Goal: Task Accomplishment & Management: Use online tool/utility

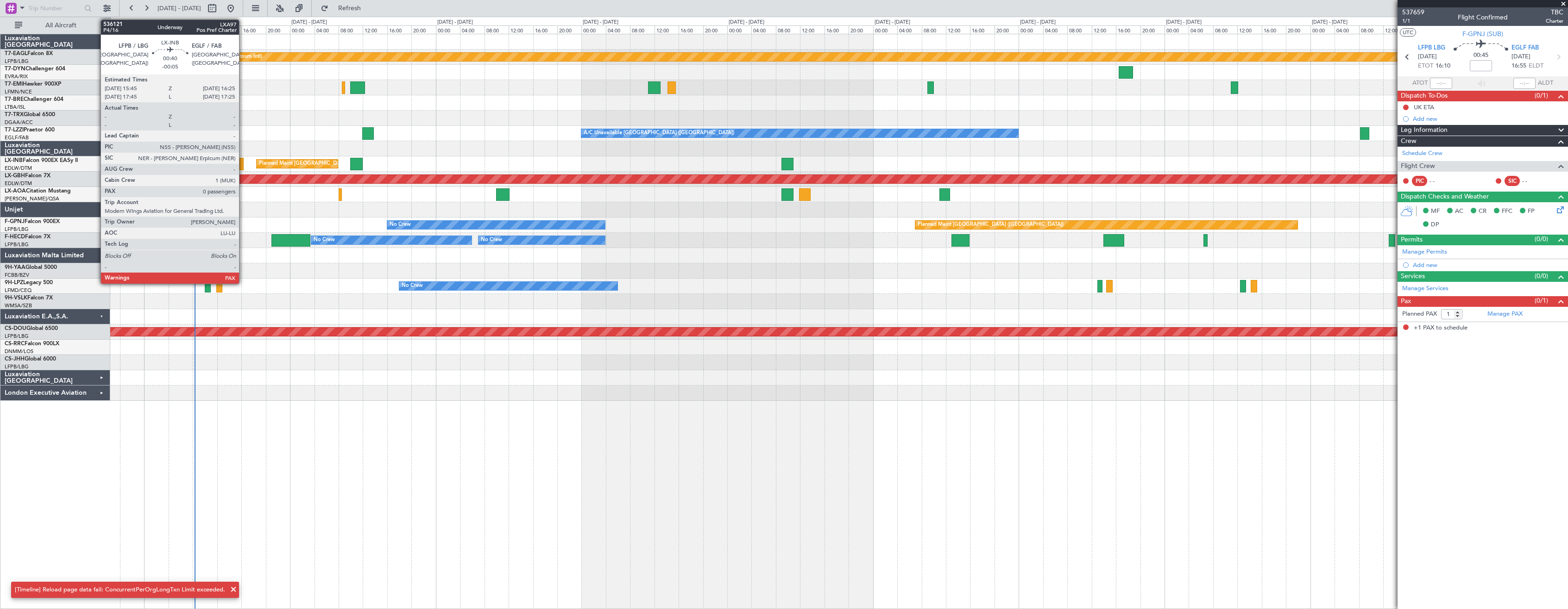
click at [243, 164] on div at bounding box center [241, 164] width 4 height 13
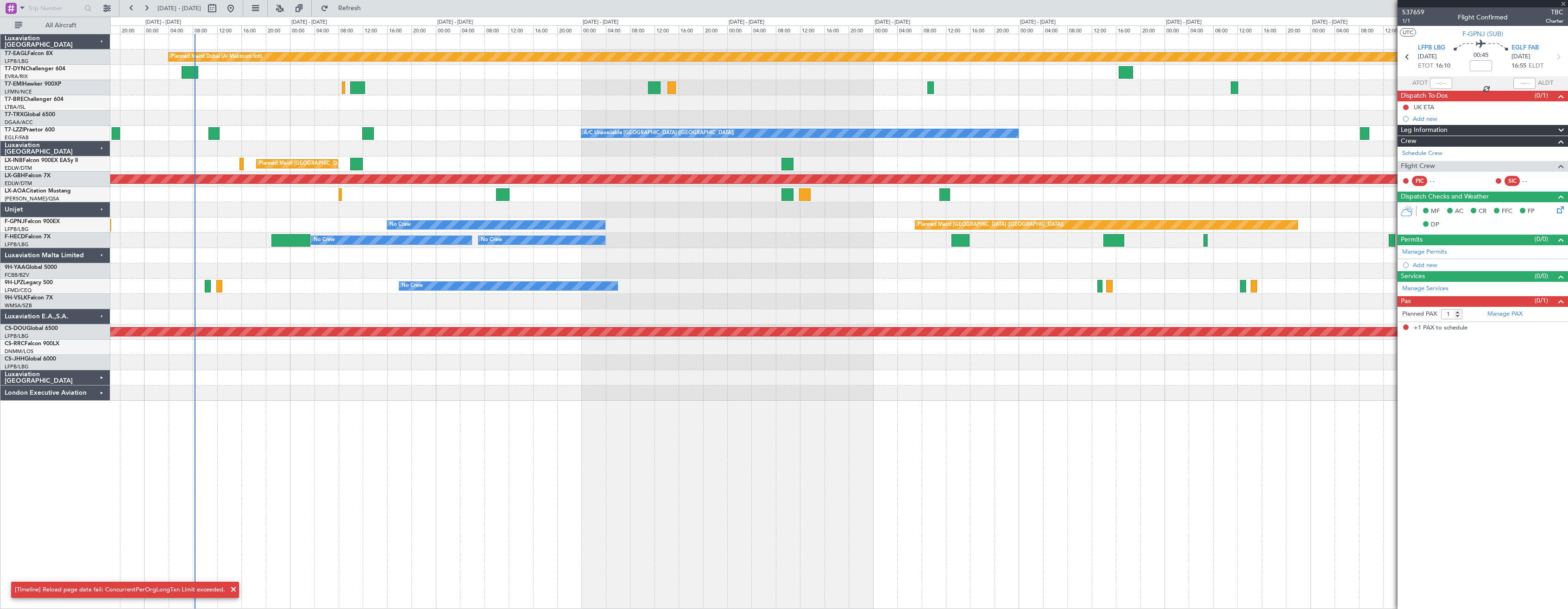
type input "-00:05"
type input "0"
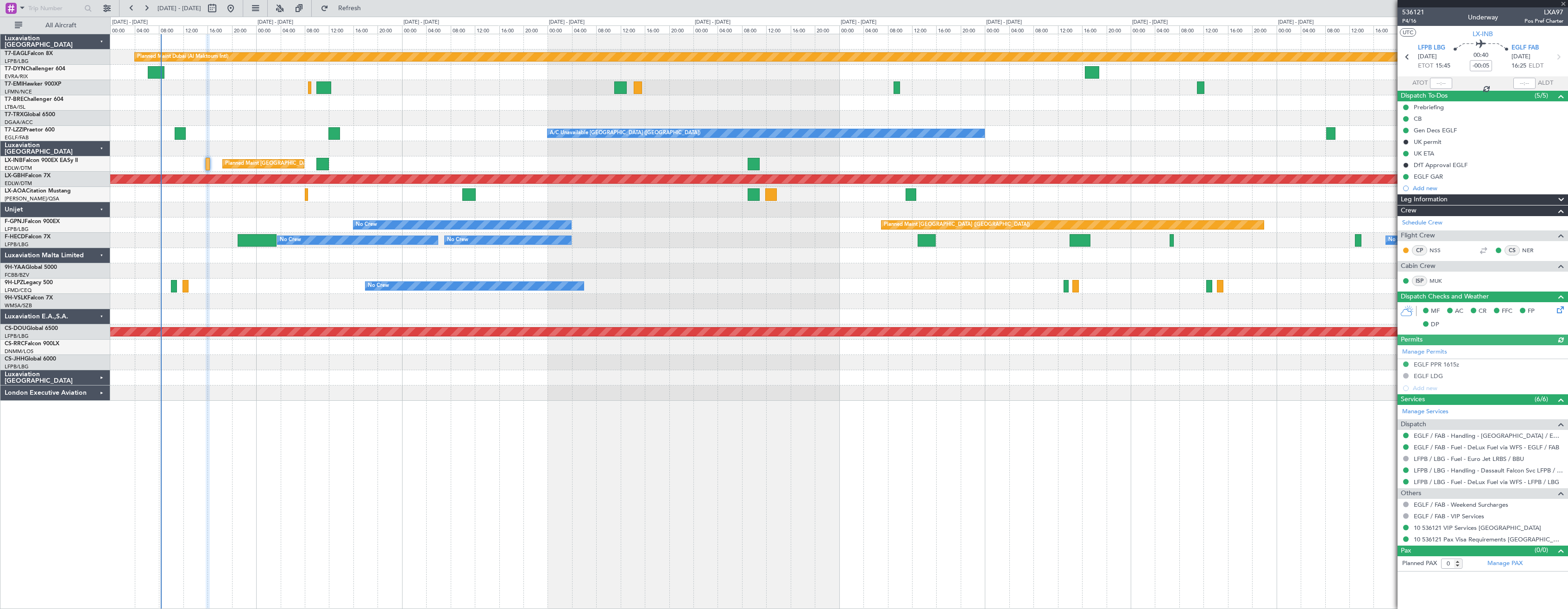
click at [286, 509] on div "Planned Maint Dubai (Al Maktoum Intl) Planned Maint [GEOGRAPHIC_DATA] A/C Unava…" at bounding box center [839, 322] width 1458 height 576
click at [416, 458] on div "Planned Maint Dubai (Al Maktoum Intl) Planned Maint [GEOGRAPHIC_DATA] A/C Unava…" at bounding box center [839, 322] width 1458 height 576
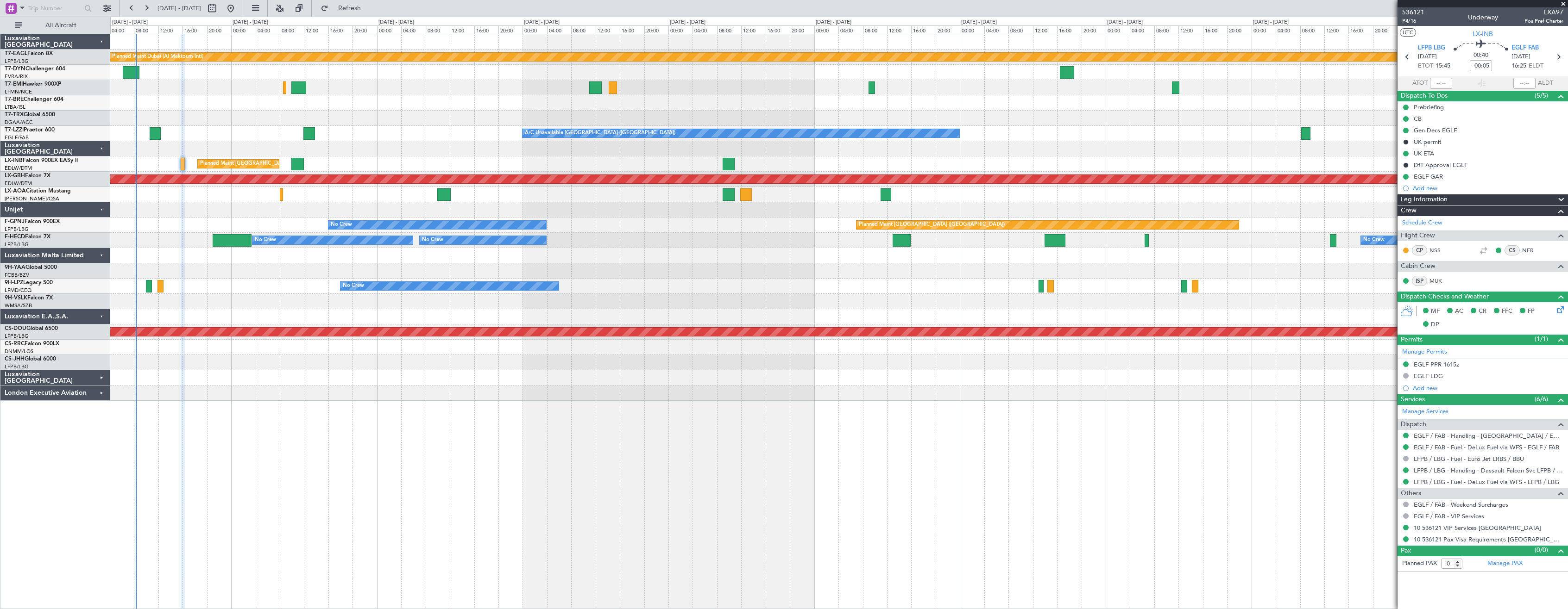
click at [691, 434] on div "Planned Maint Dubai (Al Maktoum Intl) Planned Maint [GEOGRAPHIC_DATA] A/C Unava…" at bounding box center [839, 322] width 1458 height 576
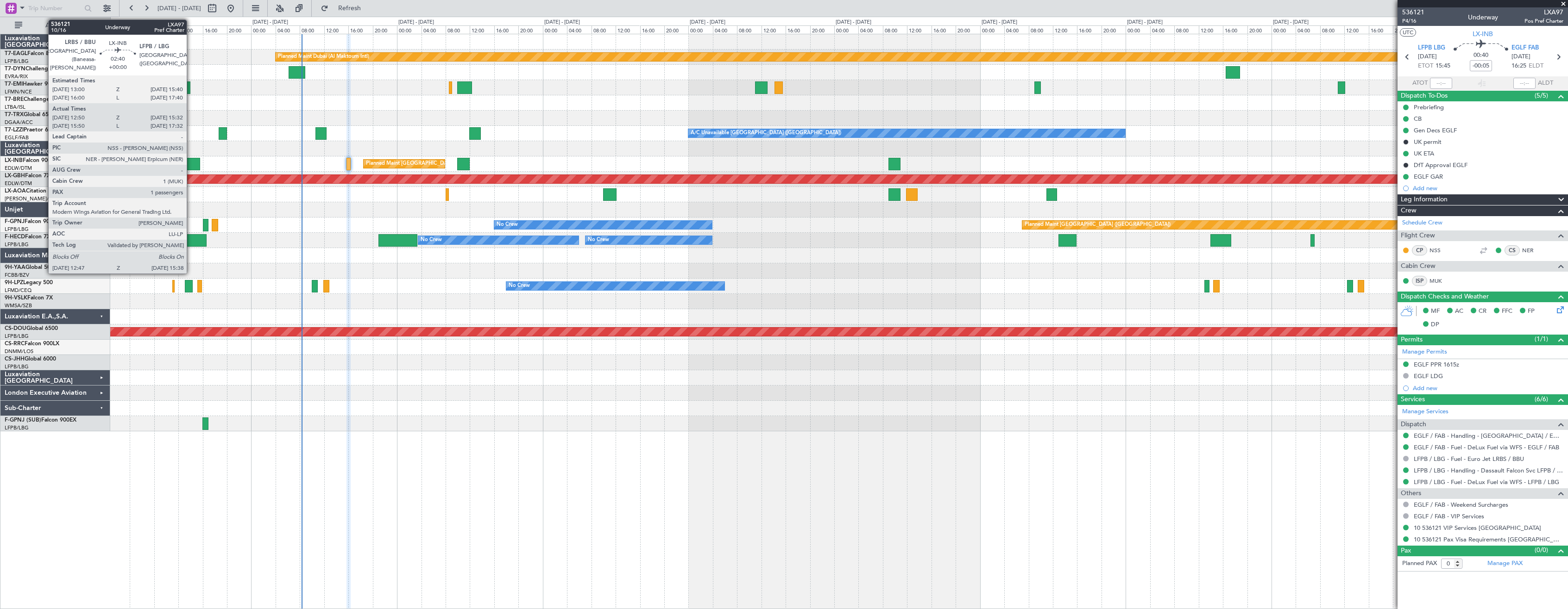
click at [191, 161] on div at bounding box center [191, 164] width 18 height 13
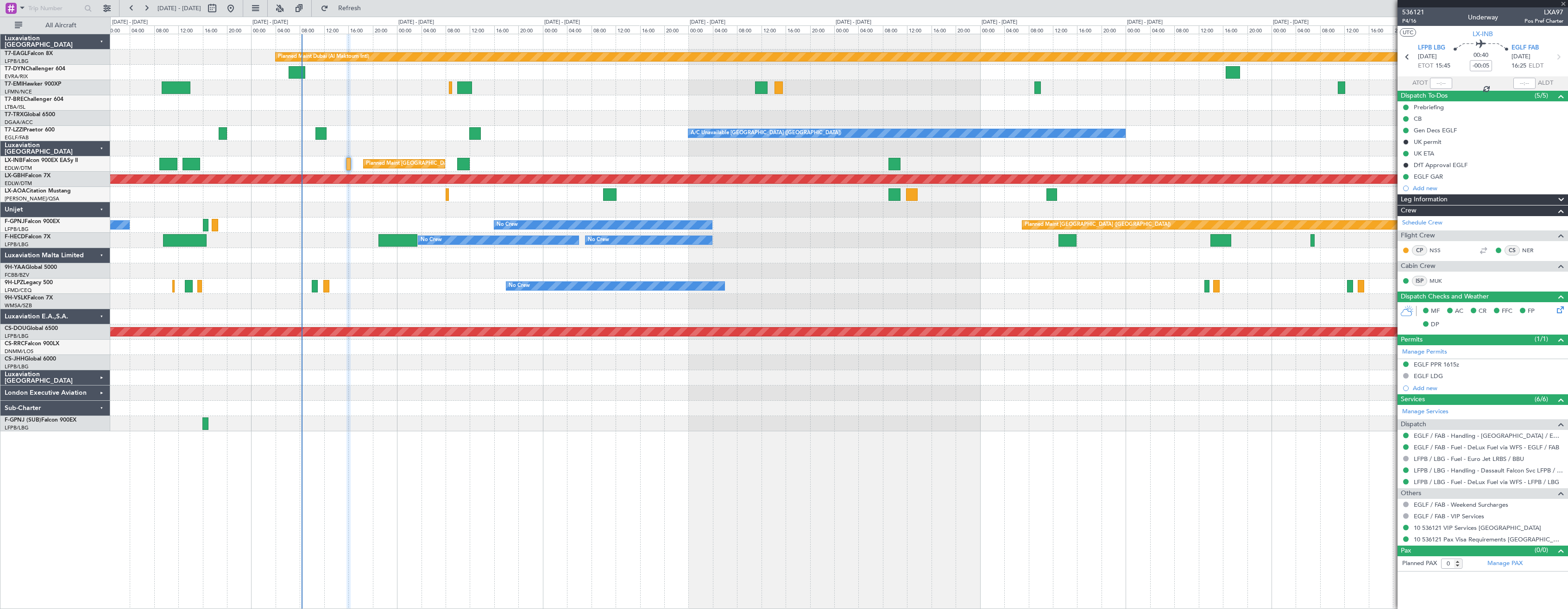
type input "12:50"
type input "15:32"
type input "1"
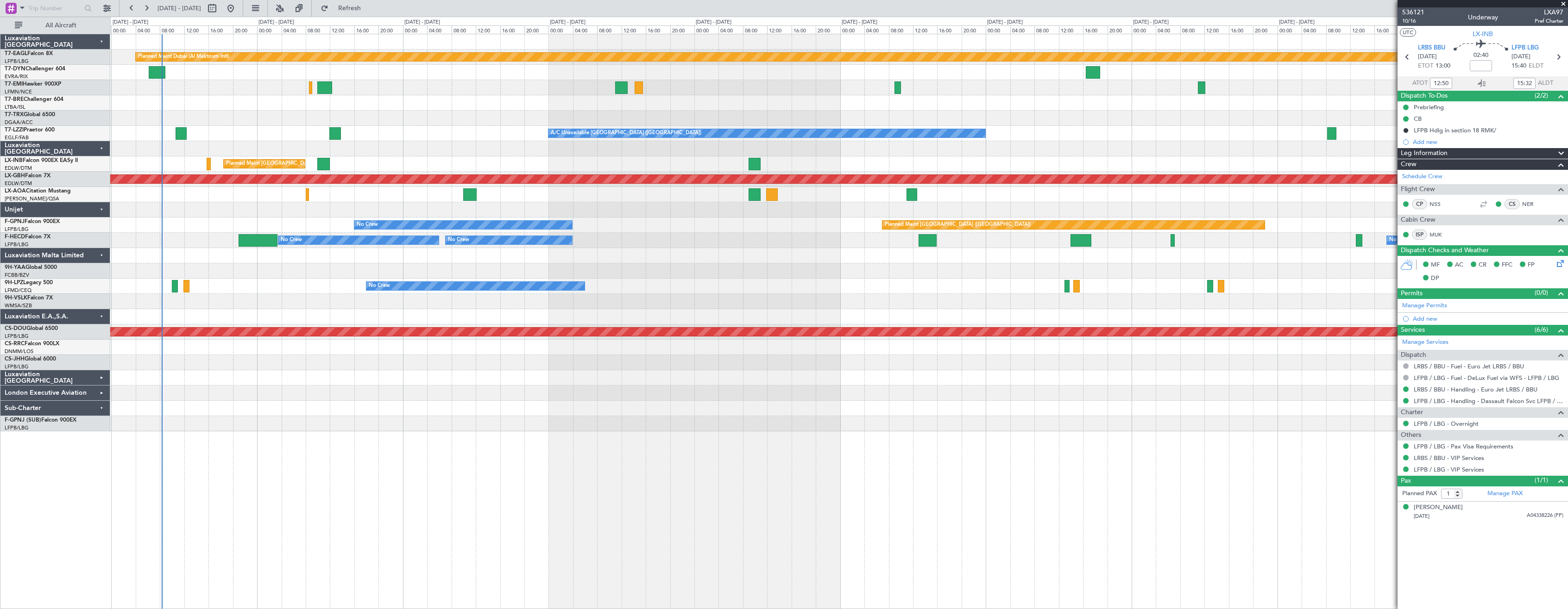
click at [683, 274] on div at bounding box center [839, 271] width 1457 height 15
